Goal: Information Seeking & Learning: Learn about a topic

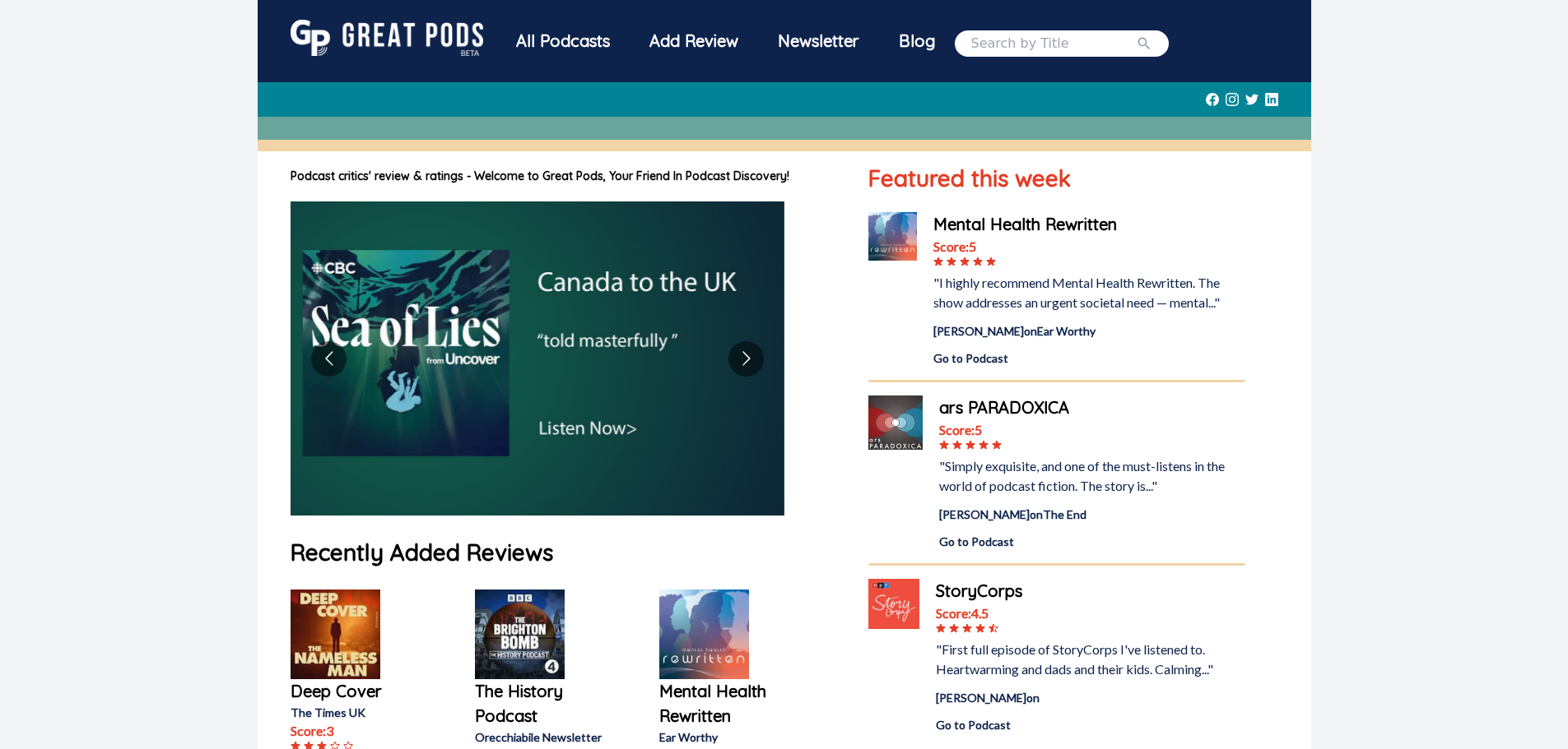
click at [560, 44] on div "All Podcasts" at bounding box center [563, 41] width 134 height 43
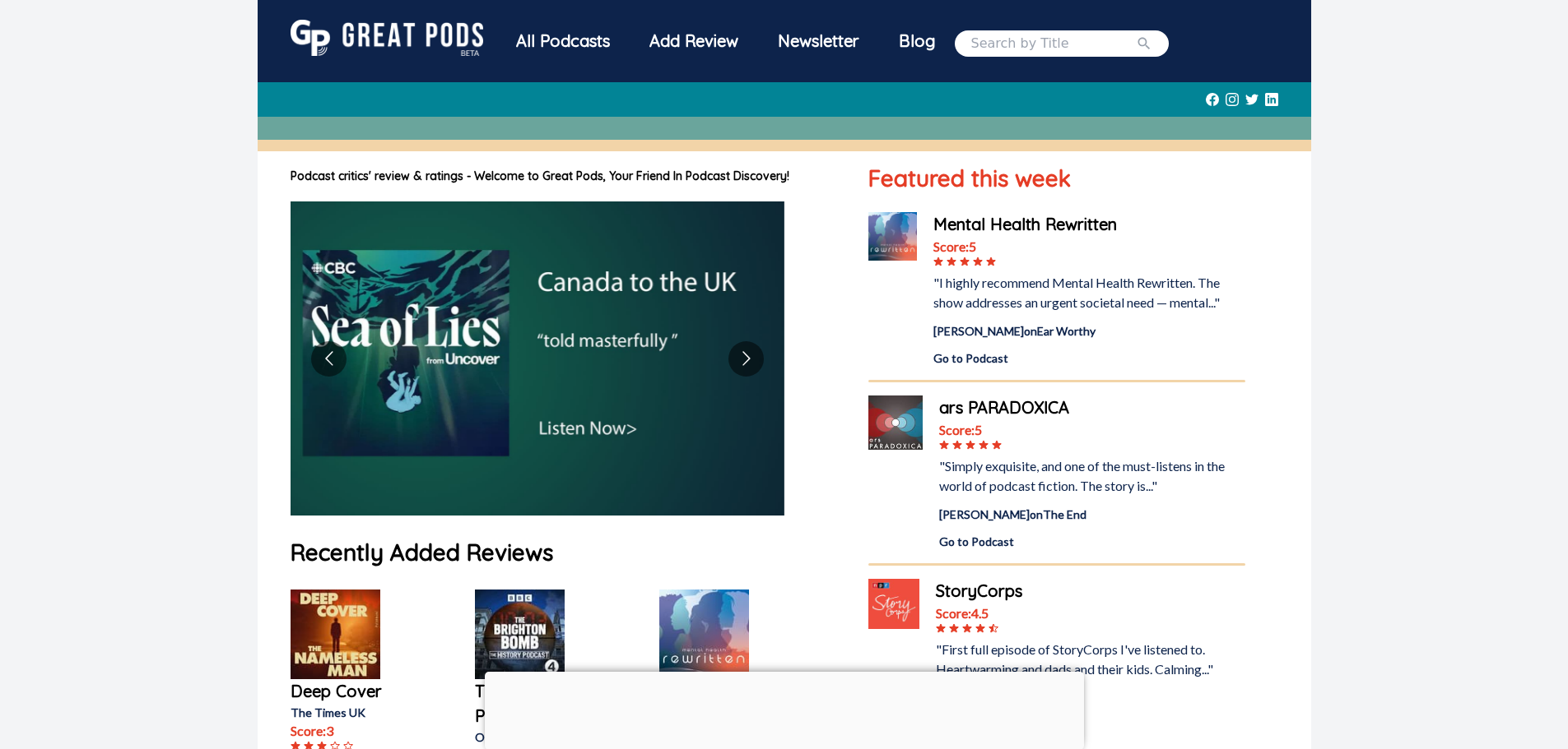
click at [566, 39] on div "All Podcasts" at bounding box center [563, 41] width 134 height 43
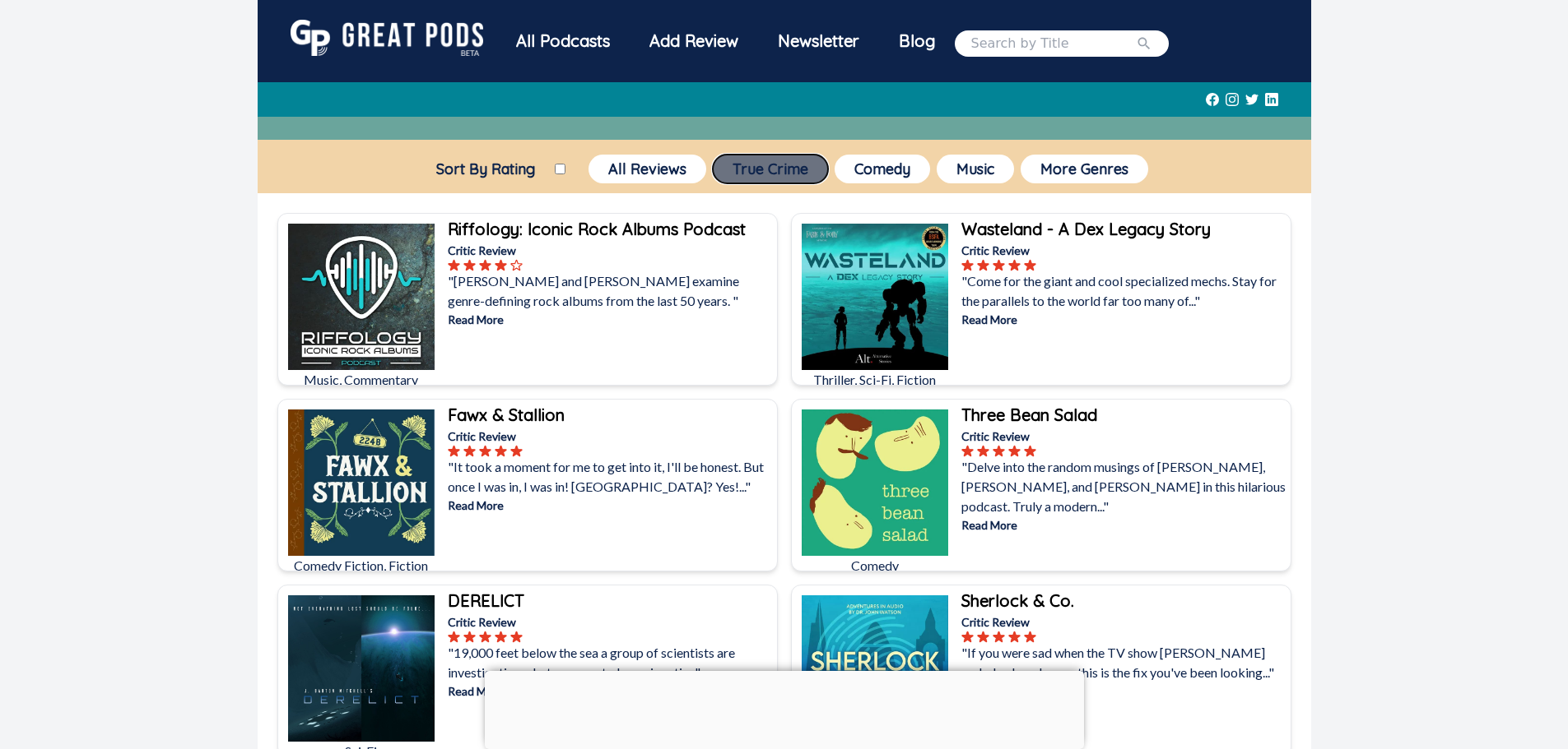
click at [780, 167] on button "True Crime" at bounding box center [771, 169] width 115 height 29
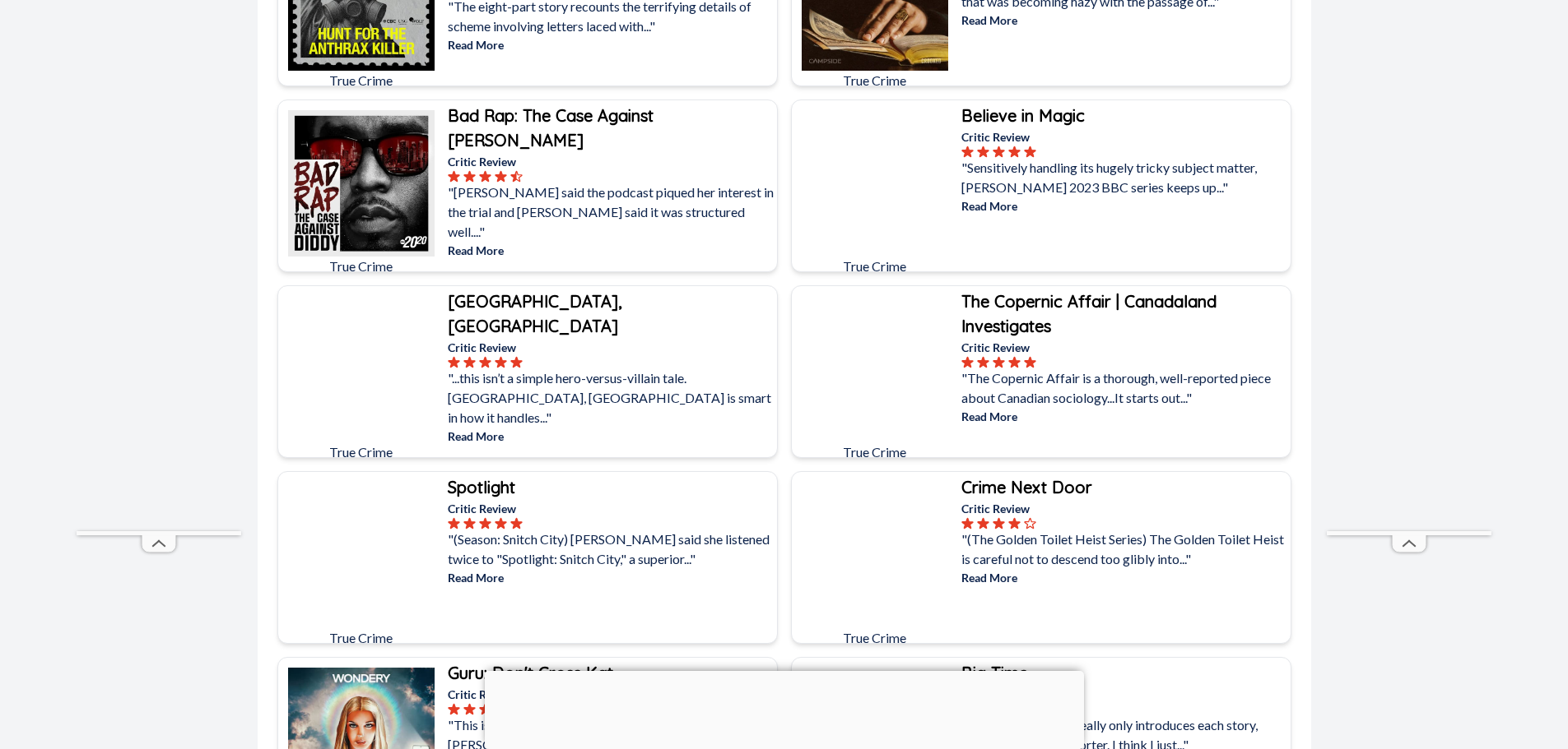
scroll to position [1234, 0]
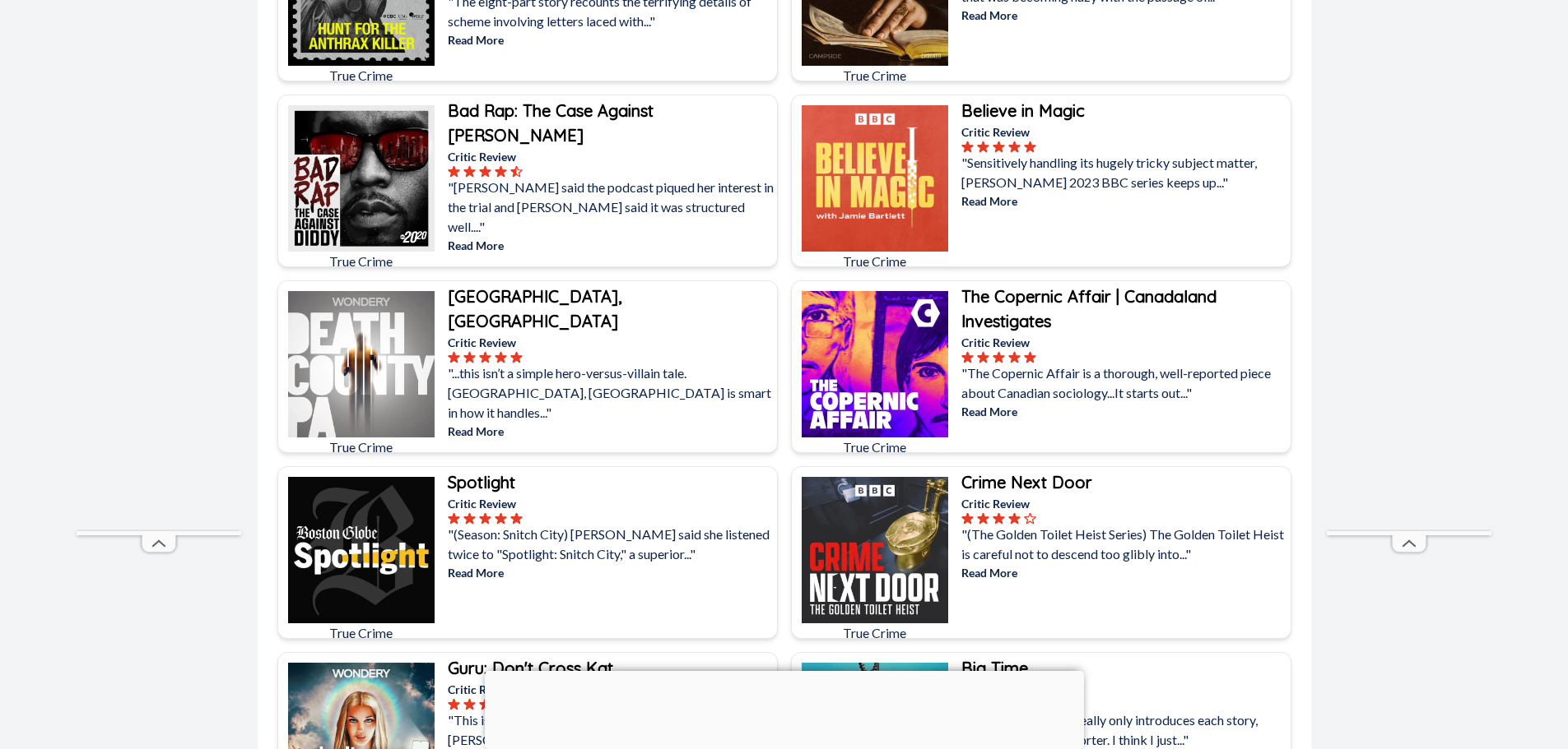
click at [1122, 177] on p ""Sensitively handling its hugely tricky subject matter, [PERSON_NAME] 2023 BBC …" at bounding box center [1124, 172] width 326 height 39
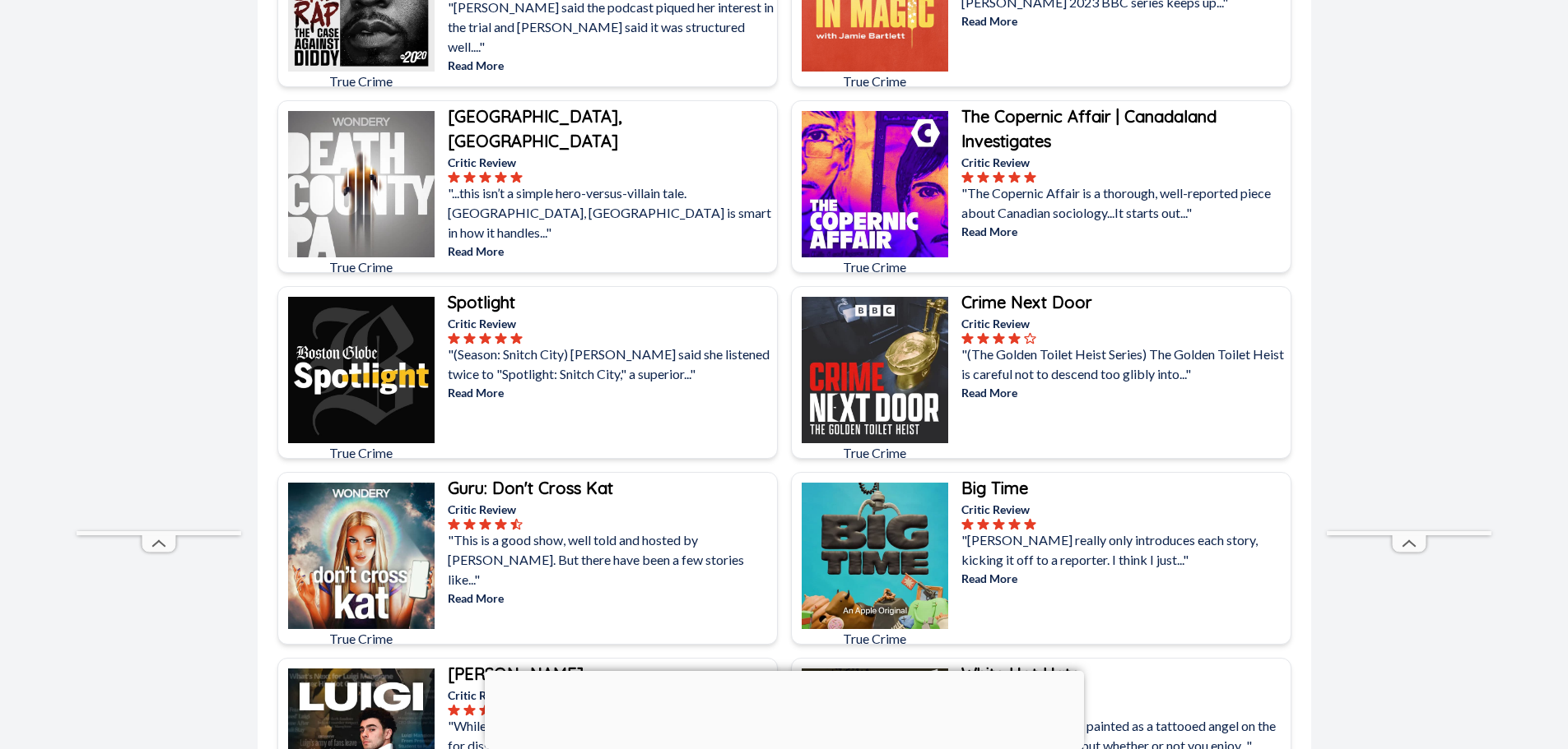
scroll to position [1481, 0]
